Goal: Task Accomplishment & Management: Use online tool/utility

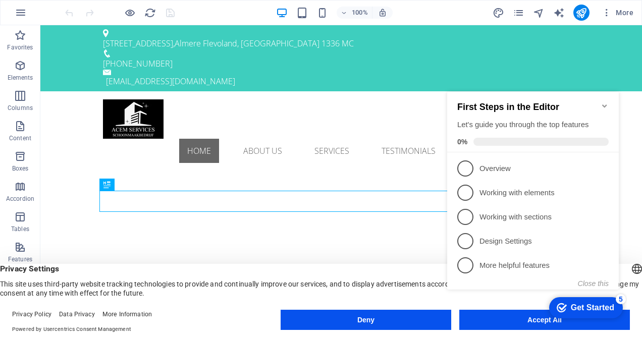
click div "checkmark Get Started 5 First Steps in the Editor Let's guide you through the t…"
click at [606, 102] on icon "Minimize checklist" at bounding box center [605, 106] width 8 height 8
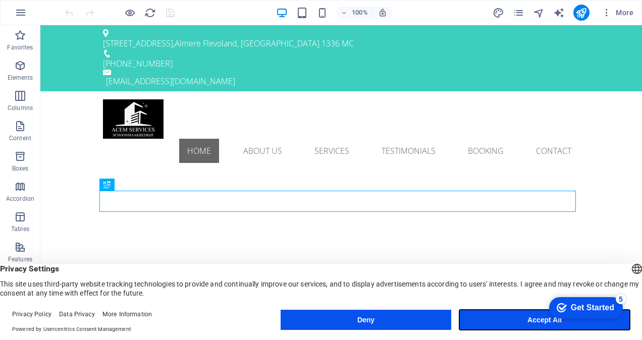
click at [516, 319] on button "Accept All" at bounding box center [545, 320] width 171 height 20
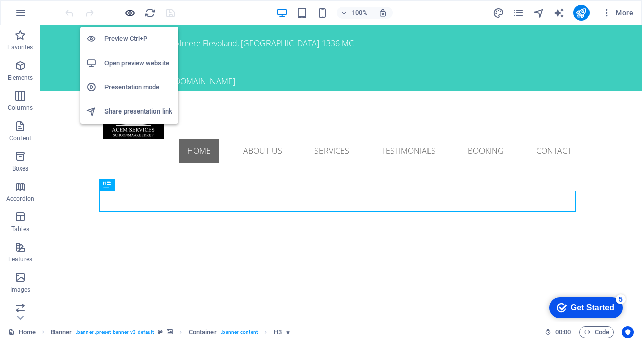
click at [130, 13] on icon "button" at bounding box center [130, 13] width 12 height 12
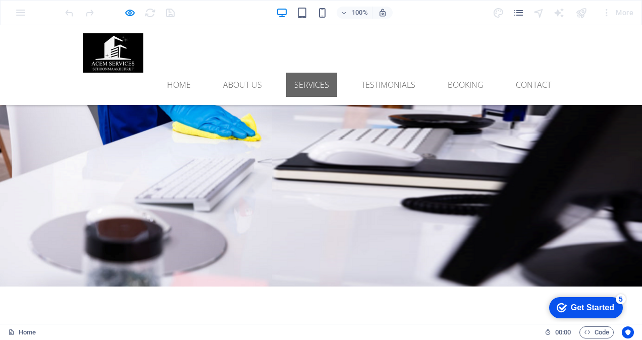
scroll to position [1363, 0]
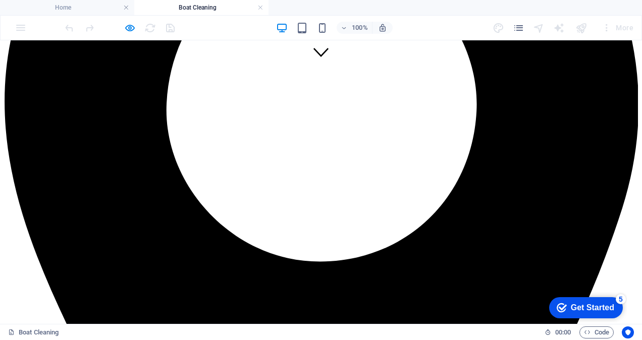
scroll to position [180, 0]
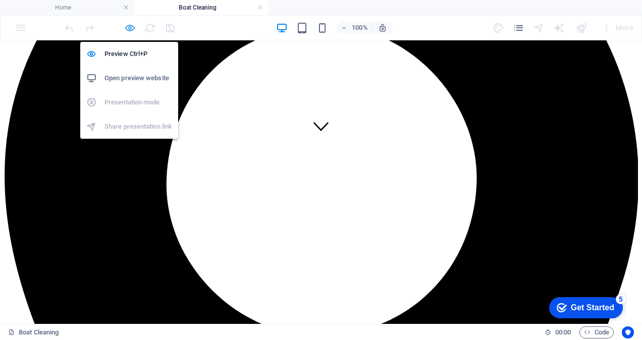
click at [134, 29] on icon "button" at bounding box center [130, 28] width 12 height 12
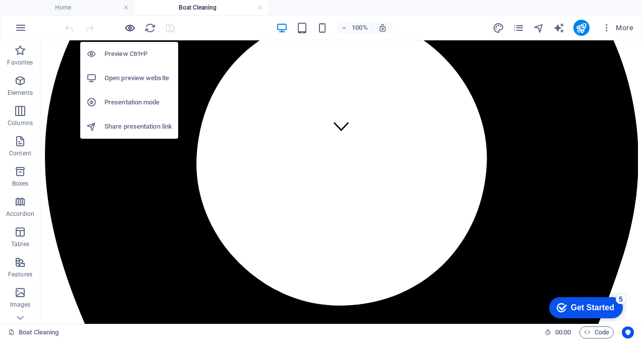
click at [133, 29] on icon "button" at bounding box center [130, 28] width 12 height 12
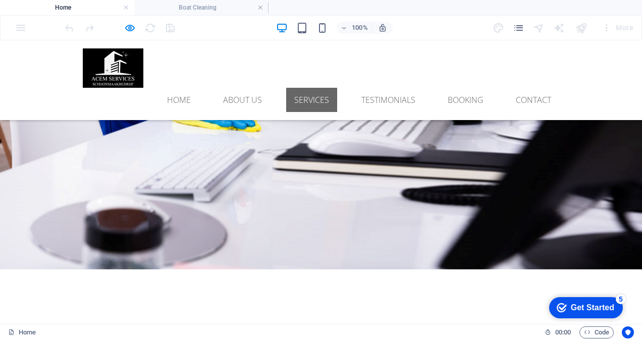
scroll to position [0, 0]
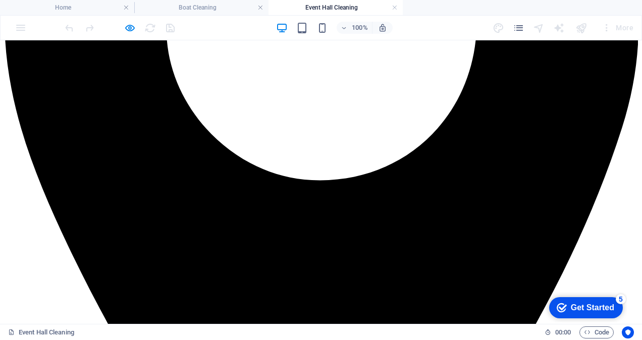
scroll to position [348, 0]
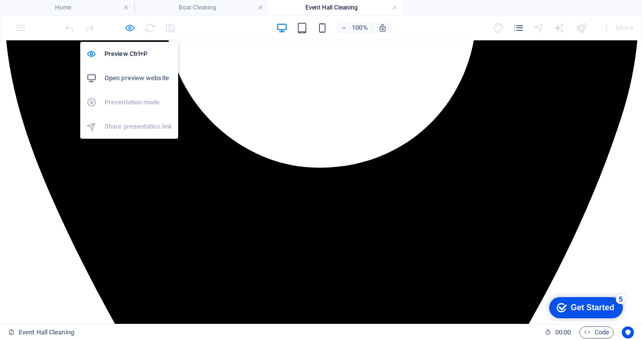
click at [134, 31] on icon "button" at bounding box center [130, 28] width 12 height 12
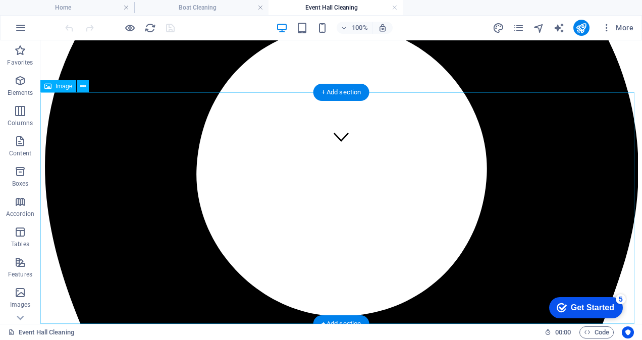
scroll to position [96, 0]
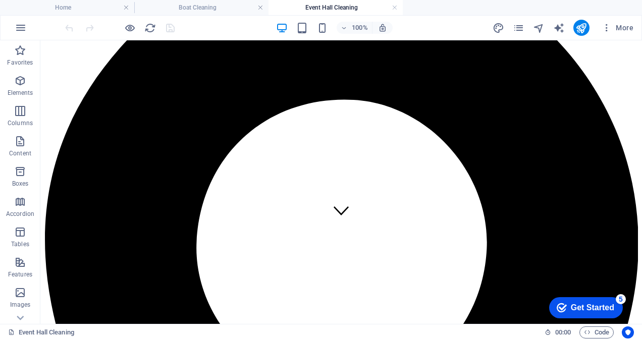
click div "checkmark Get Started 5 First Steps in the Editor Let's guide you through the t…"
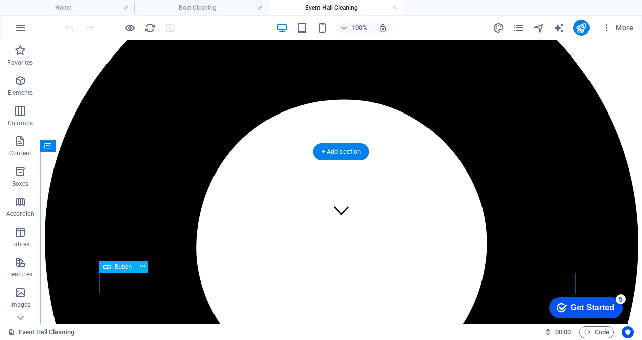
scroll to position [146, 0]
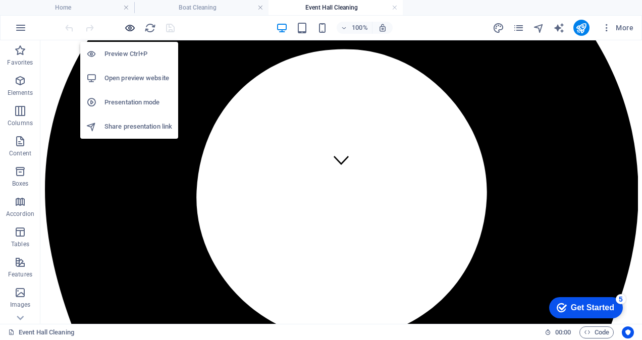
click at [133, 26] on icon "button" at bounding box center [130, 28] width 12 height 12
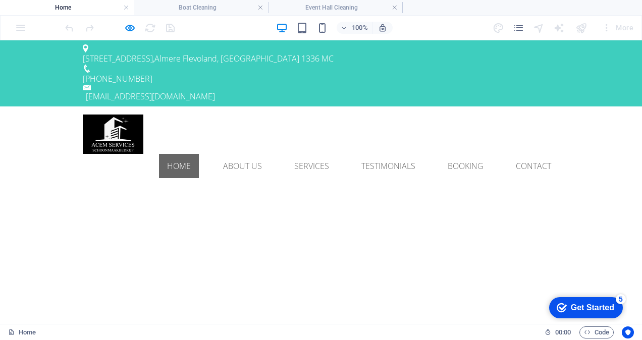
scroll to position [0, 0]
click at [395, 5] on link at bounding box center [395, 8] width 6 height 10
click at [262, 7] on link at bounding box center [261, 8] width 6 height 10
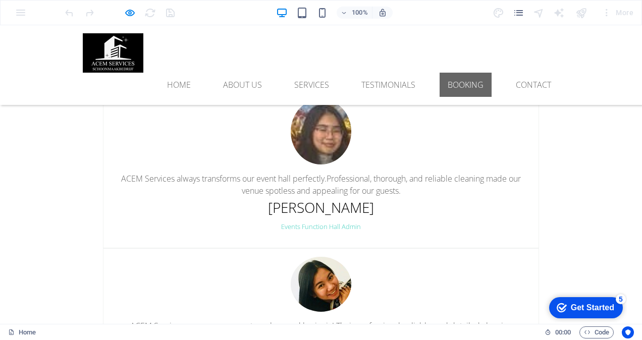
scroll to position [2929, 0]
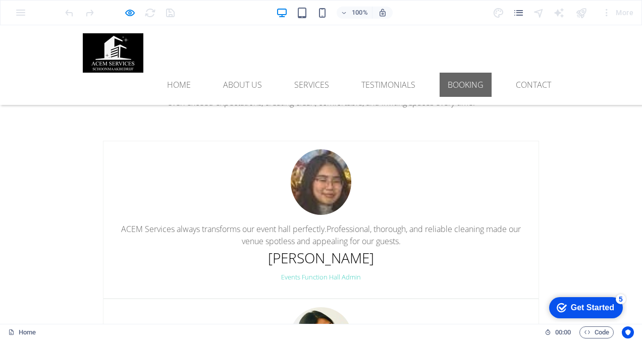
type input "Intergentech"
type input "D"
type input "ED"
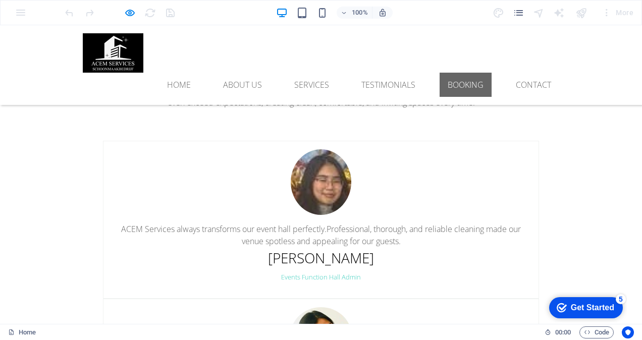
type input "0612345678"
type input "ed.dolor@live.com"
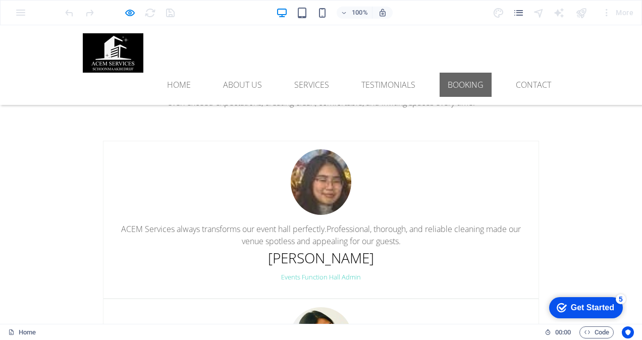
type textarea "Test sent"
checkbox input "true"
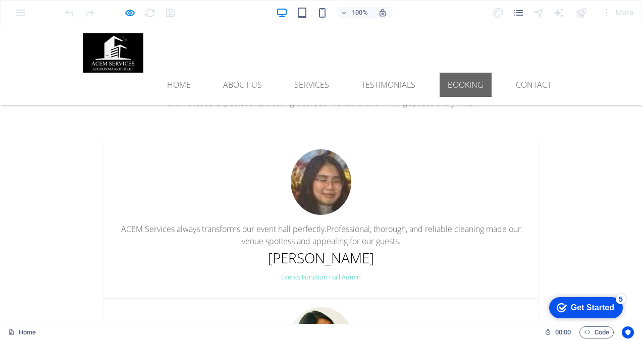
type input "PD8A6F"
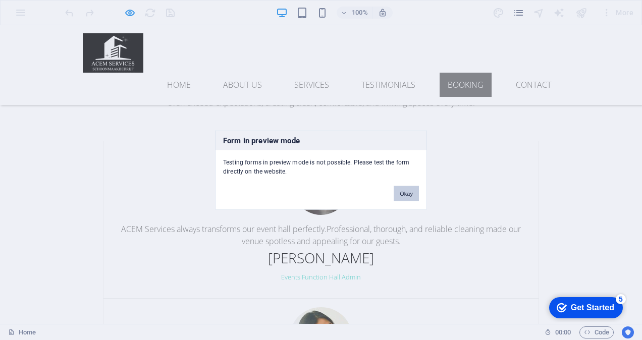
click at [402, 196] on button "Okay" at bounding box center [406, 193] width 25 height 15
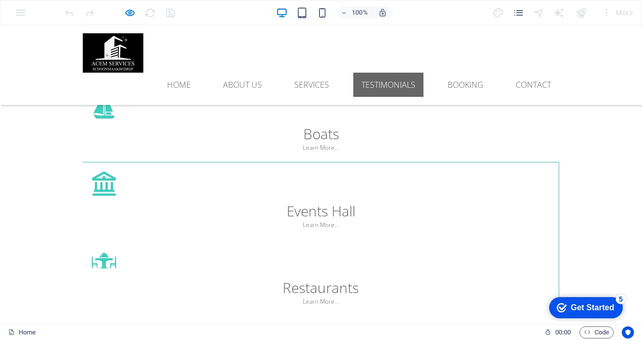
scroll to position [2373, 0]
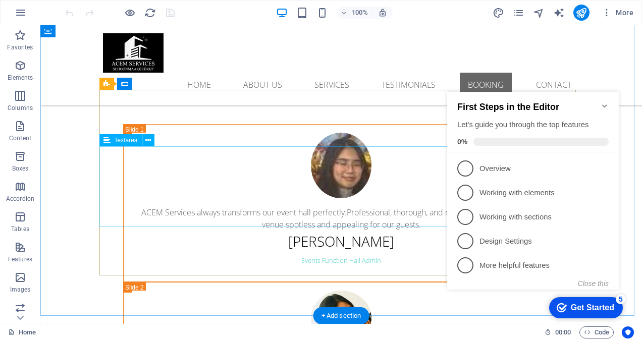
scroll to position [2929, 0]
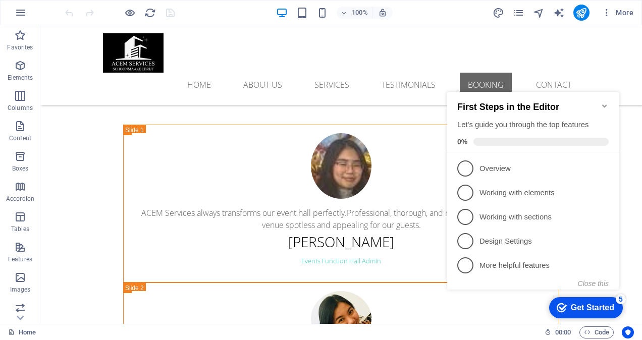
click at [606, 104] on icon "Minimize checklist" at bounding box center [605, 106] width 8 height 8
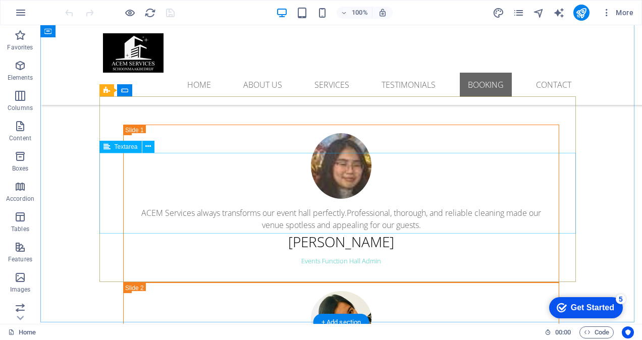
scroll to position [2727, 0]
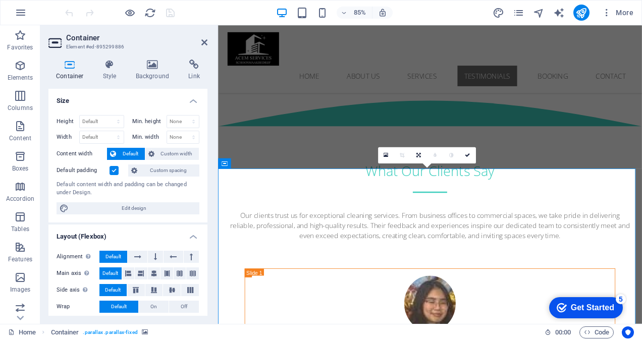
scroll to position [2685, 0]
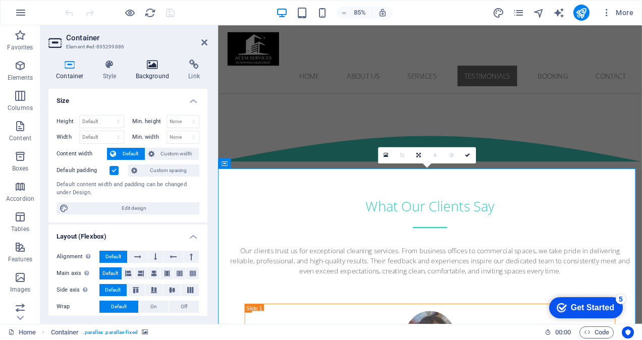
click at [152, 67] on icon at bounding box center [152, 65] width 49 height 10
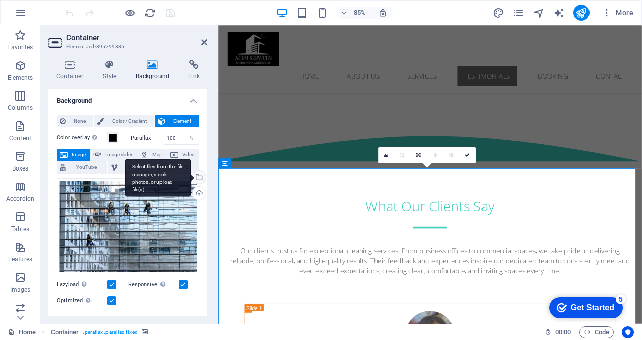
click at [197, 177] on div "Select files from the file manager, stock photos, or upload file(s)" at bounding box center [198, 178] width 15 height 15
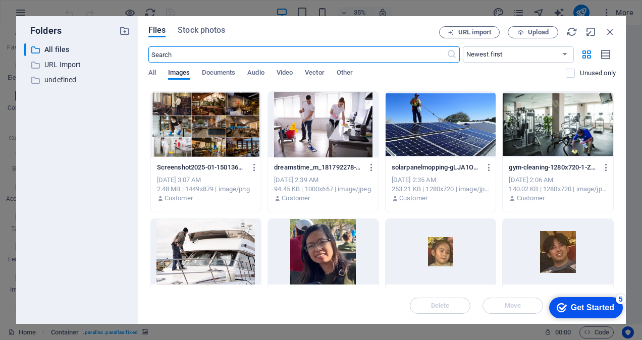
scroll to position [202, 0]
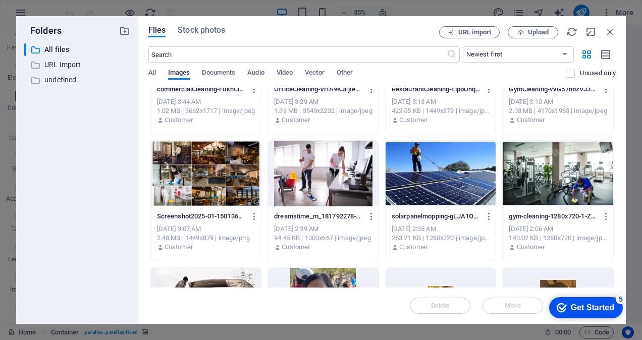
click at [569, 178] on div at bounding box center [558, 174] width 111 height 66
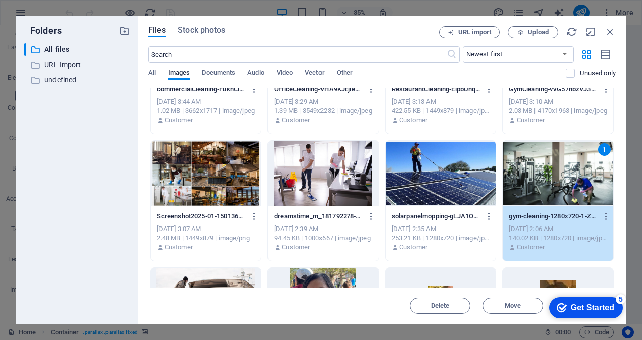
click at [569, 178] on div "1" at bounding box center [558, 174] width 111 height 66
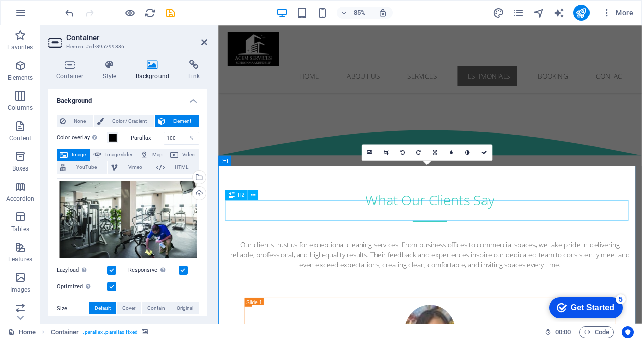
scroll to position [2685, 0]
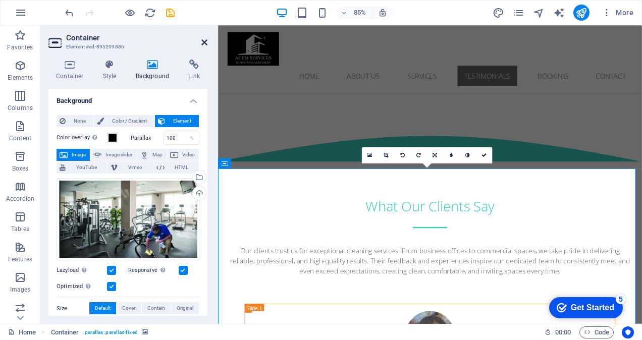
click at [202, 39] on icon at bounding box center [204, 42] width 6 height 8
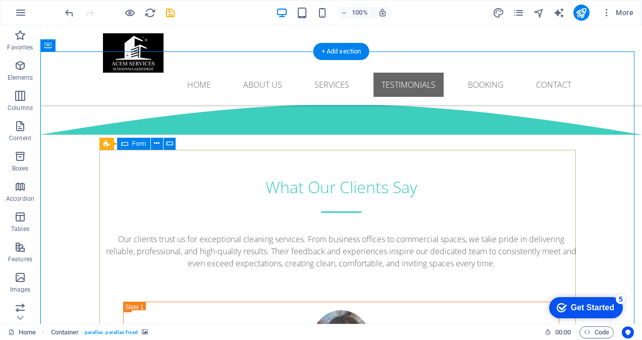
scroll to position [2727, 0]
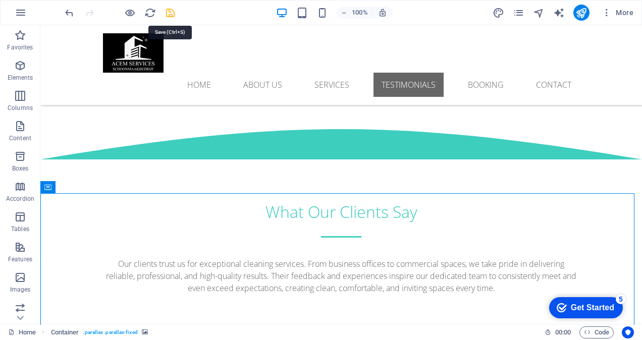
click at [170, 12] on icon "save" at bounding box center [171, 13] width 12 height 12
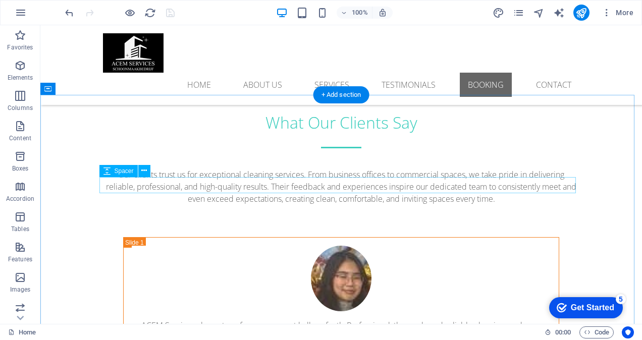
scroll to position [2828, 0]
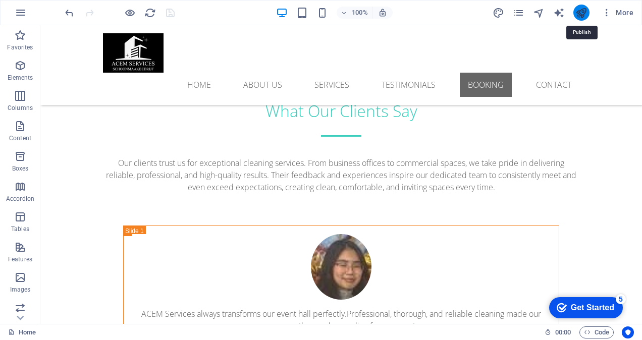
click at [584, 14] on icon "publish" at bounding box center [582, 13] width 12 height 12
